Goal: Check status

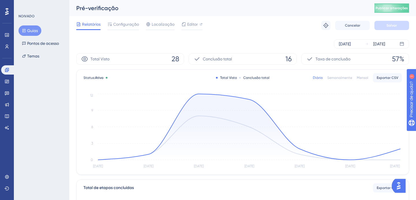
click at [34, 31] on font "Guias" at bounding box center [32, 30] width 11 height 5
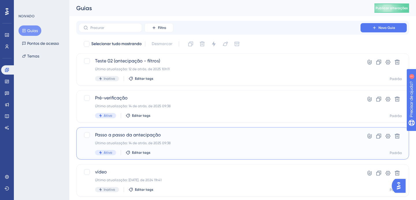
click at [187, 143] on div "Última atualização: 14 de atrás. de 2025 09:38" at bounding box center [219, 143] width 249 height 5
